Goal: Information Seeking & Learning: Learn about a topic

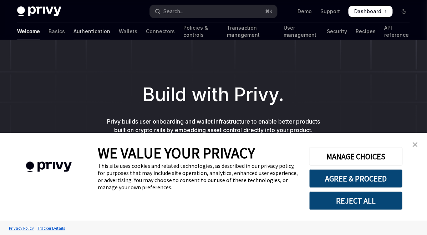
click at [73, 33] on link "Authentication" at bounding box center [91, 31] width 37 height 17
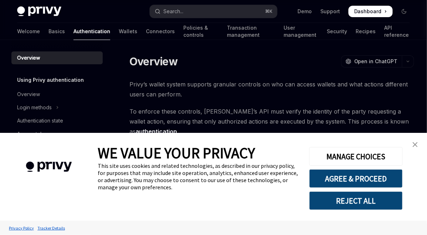
click at [415, 142] on img "close banner" at bounding box center [415, 144] width 5 height 5
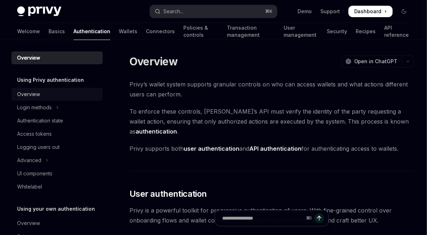
click at [44, 93] on div "Overview" at bounding box center [57, 94] width 81 height 9
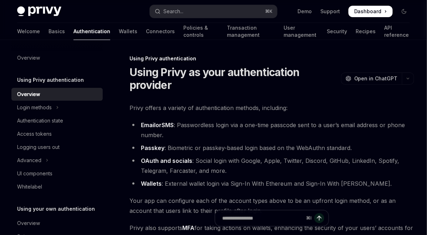
type textarea "*"
click at [397, 77] on span "Open in ChatGPT" at bounding box center [376, 78] width 44 height 7
